Goal: Task Accomplishment & Management: Complete application form

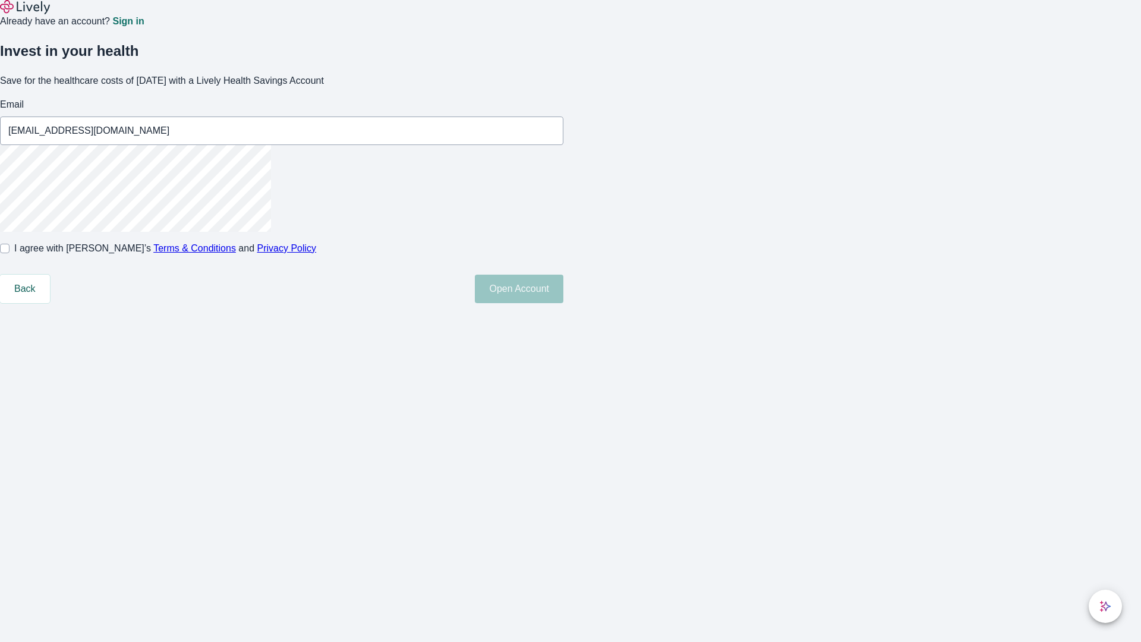
click at [10, 253] on input "I agree with Lively’s Terms & Conditions and Privacy Policy" at bounding box center [5, 249] width 10 height 10
checkbox input "true"
click at [564, 303] on button "Open Account" at bounding box center [519, 289] width 89 height 29
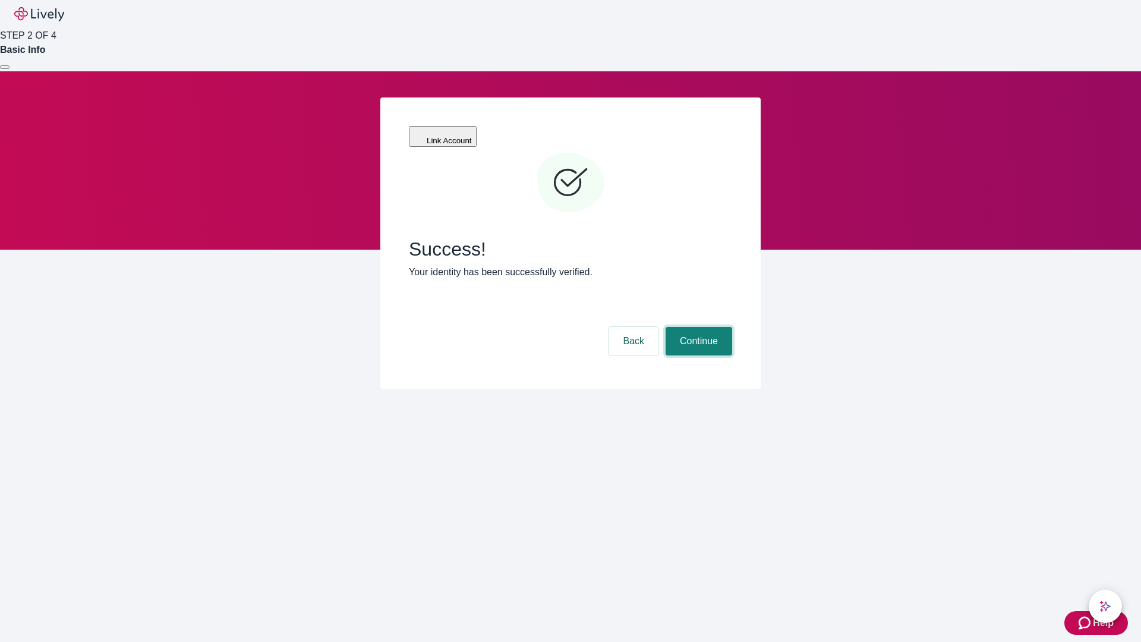
click at [697, 327] on button "Continue" at bounding box center [699, 341] width 67 height 29
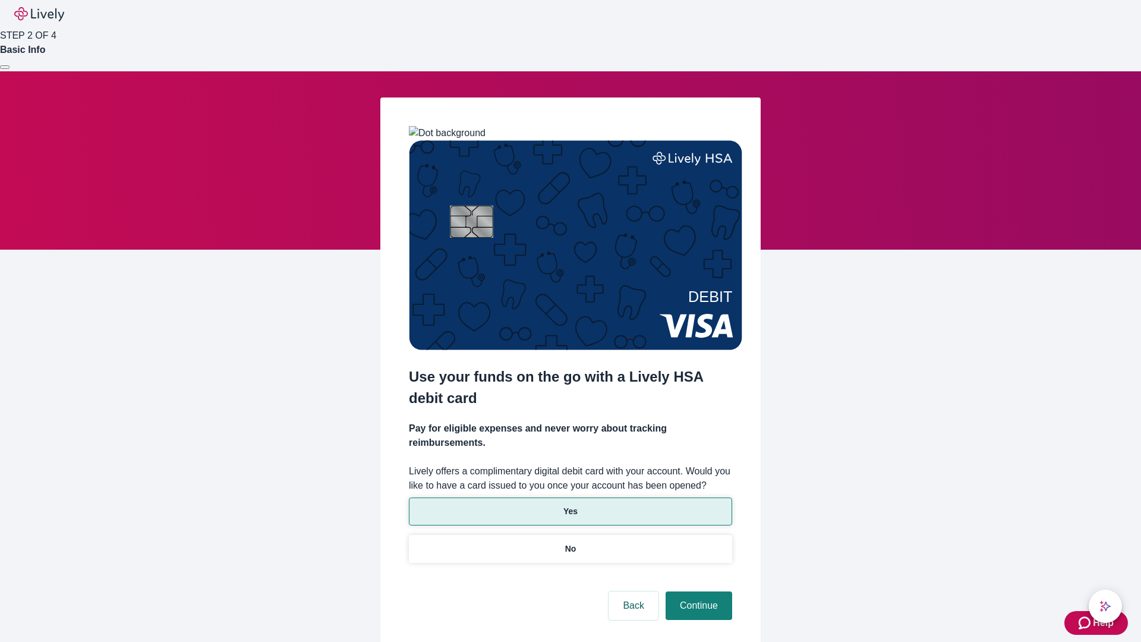
click at [570, 505] on p "Yes" at bounding box center [571, 511] width 14 height 12
click at [697, 591] on button "Continue" at bounding box center [699, 605] width 67 height 29
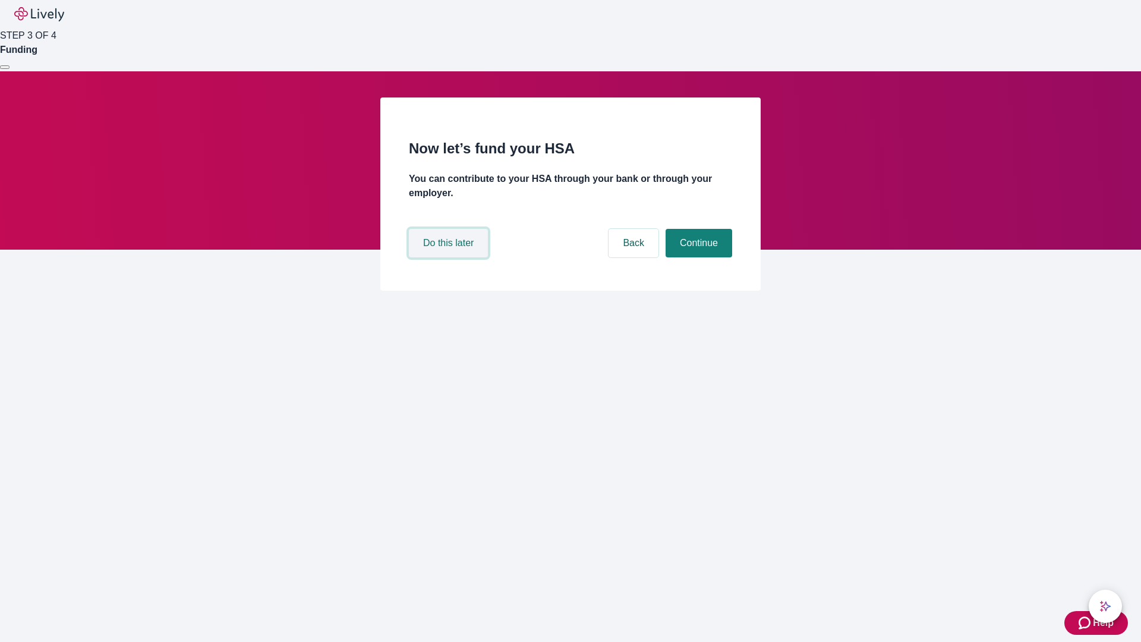
click at [450, 257] on button "Do this later" at bounding box center [448, 243] width 79 height 29
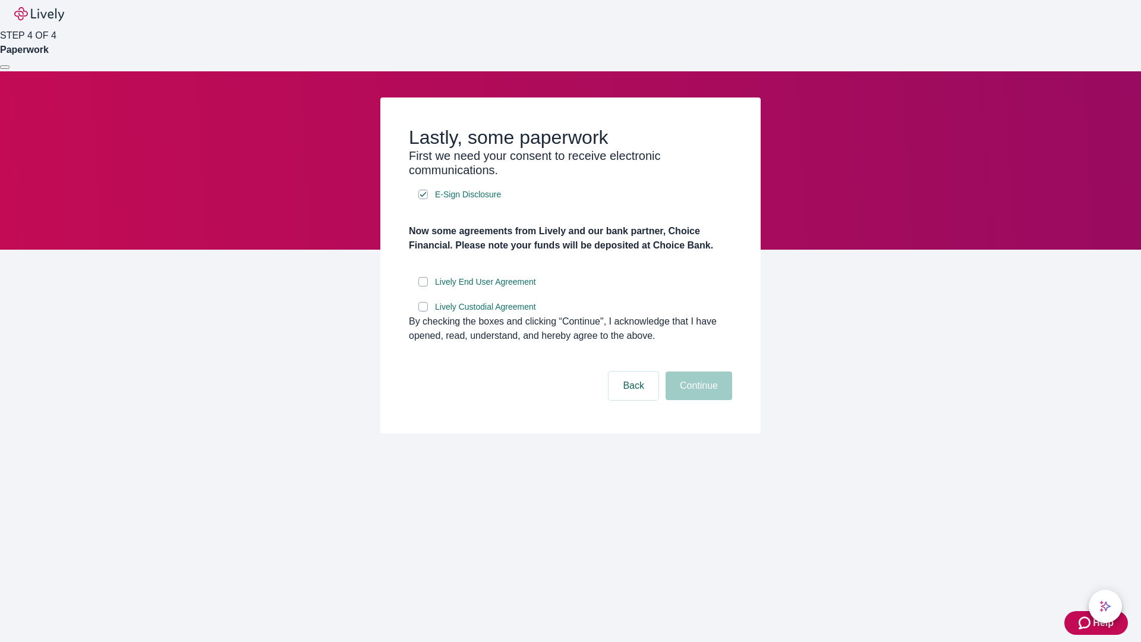
click at [423, 287] on input "Lively End User Agreement" at bounding box center [423, 282] width 10 height 10
checkbox input "true"
click at [423, 311] on input "Lively Custodial Agreement" at bounding box center [423, 307] width 10 height 10
checkbox input "true"
click at [697, 400] on button "Continue" at bounding box center [699, 386] width 67 height 29
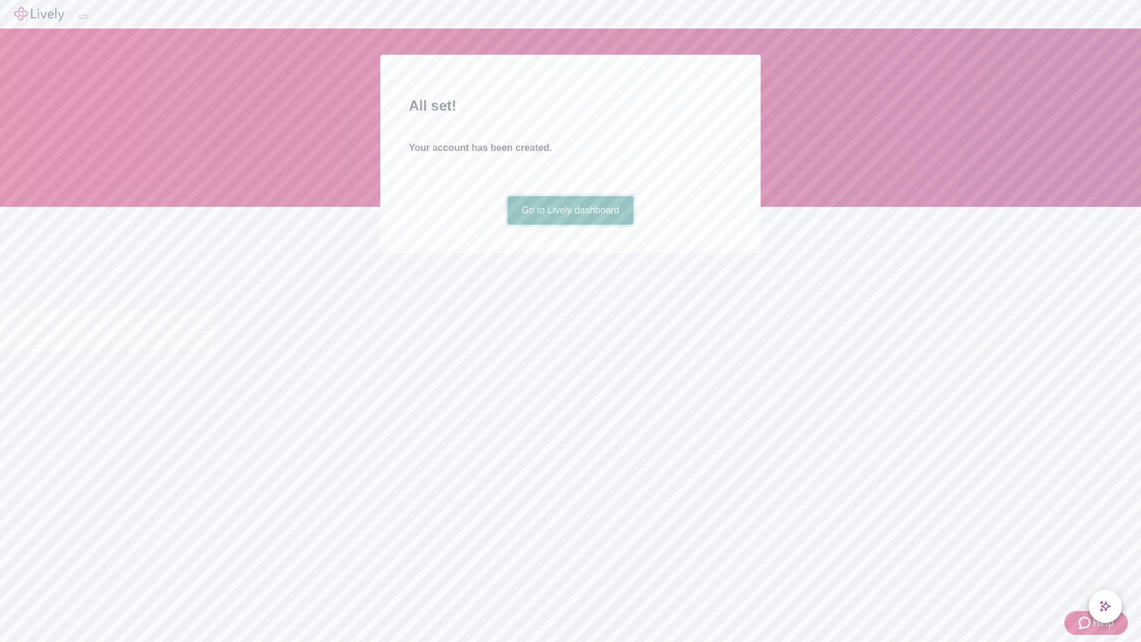
click at [570, 225] on link "Go to Lively dashboard" at bounding box center [571, 210] width 127 height 29
